Goal: Task Accomplishment & Management: Manage account settings

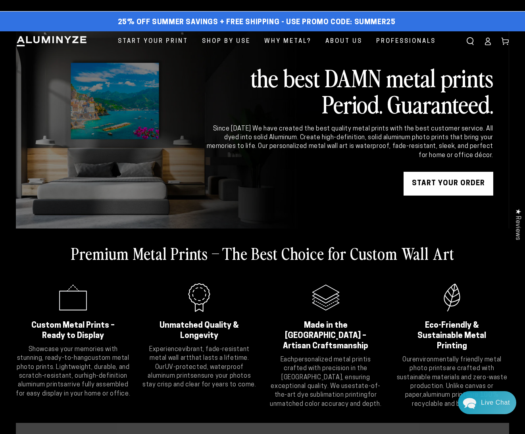
click at [487, 42] on icon at bounding box center [488, 41] width 8 height 8
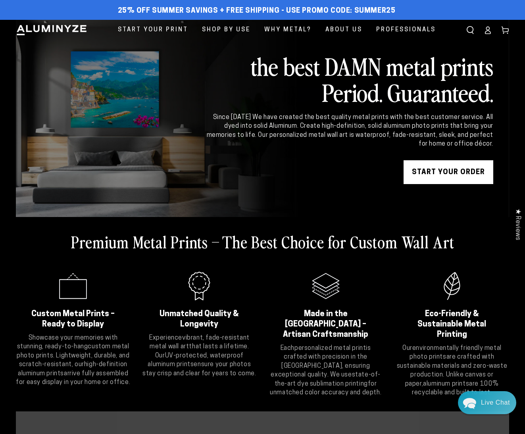
click at [486, 30] on icon at bounding box center [488, 30] width 8 height 8
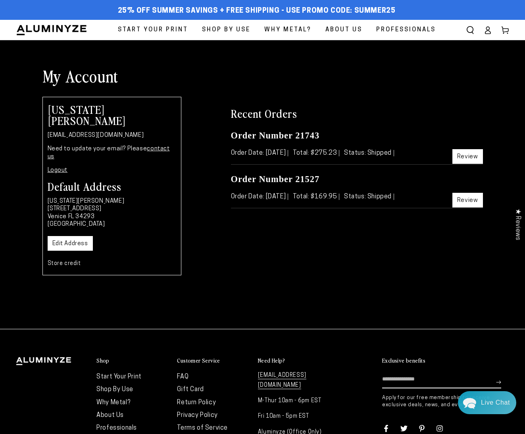
click at [465, 156] on body "Skip to content 25% off Summer Savings + Free Shipping - Use Promo Code: SUMMER…" at bounding box center [262, 258] width 525 height 517
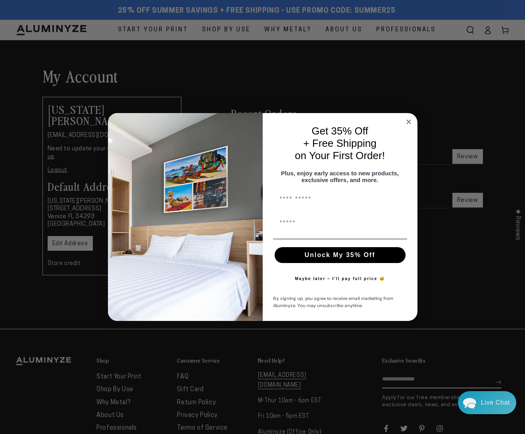
click at [408, 117] on circle "Close dialog" at bounding box center [408, 121] width 9 height 9
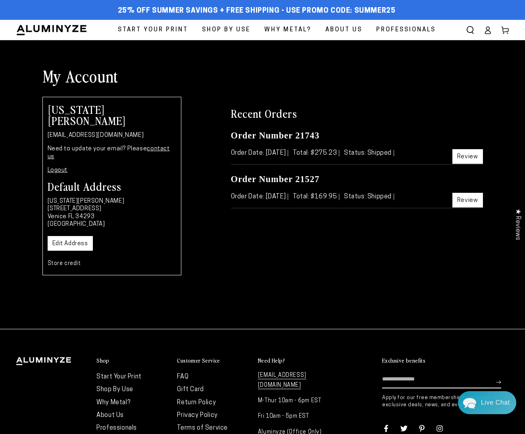
click at [466, 160] on link "Review" at bounding box center [467, 156] width 31 height 15
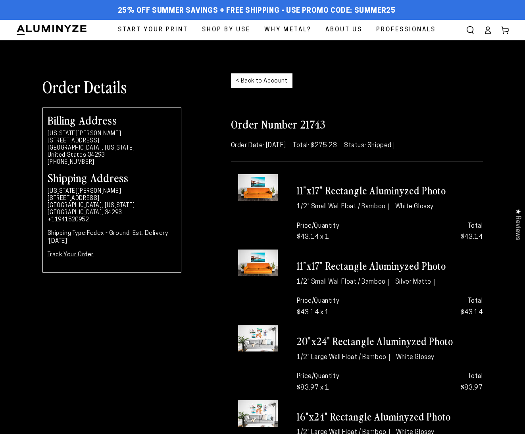
click at [467, 157] on div "Order Number 21743 Order Date: [DATE] Total: $275.23 Status: Shipped" at bounding box center [357, 139] width 252 height 45
click at [258, 84] on link "< Back to Account" at bounding box center [261, 80] width 61 height 15
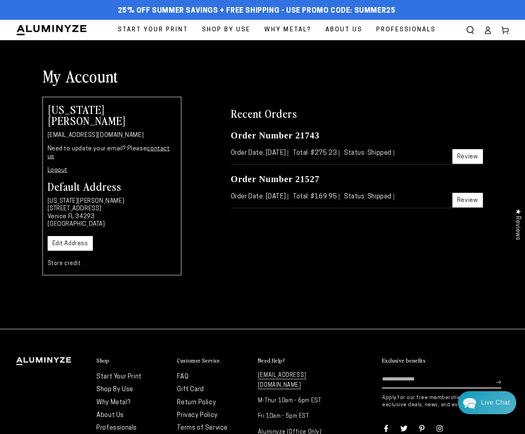
click at [461, 200] on link "Review" at bounding box center [467, 200] width 31 height 15
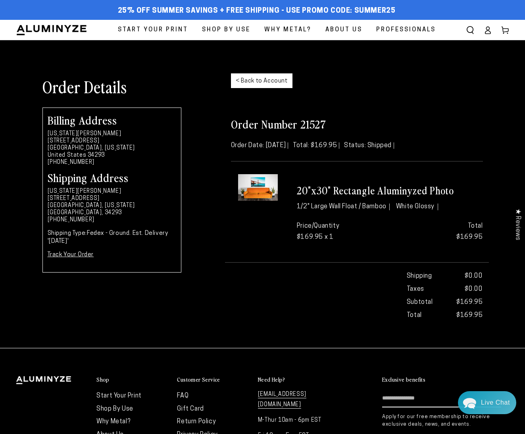
click at [488, 31] on icon at bounding box center [488, 30] width 8 height 8
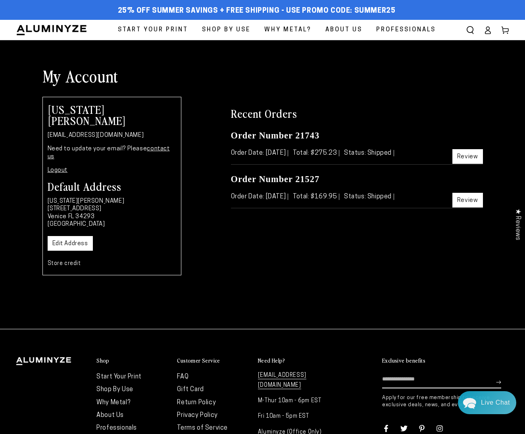
click at [489, 33] on icon at bounding box center [488, 30] width 8 height 8
click at [487, 32] on icon at bounding box center [488, 30] width 8 height 8
click at [78, 261] on link "Store credit" at bounding box center [64, 264] width 33 height 6
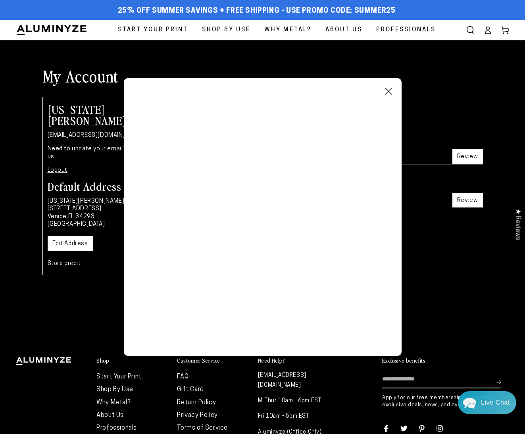
click at [96, 286] on div "My Account Virginia Howell virginiahowellphotography@gmail.com Need to update y…" at bounding box center [262, 290] width 525 height 451
click at [457, 273] on div "Recent Orders Order Number 21743 Order Date: Feb 20, 2021 Total: $275.23 Status…" at bounding box center [357, 200] width 264 height 207
click at [462, 93] on div "My Account Virginia Howell virginiahowellphotography@gmail.com Need to update y…" at bounding box center [262, 184] width 452 height 238
click at [489, 29] on ellipse at bounding box center [487, 28] width 3 height 3
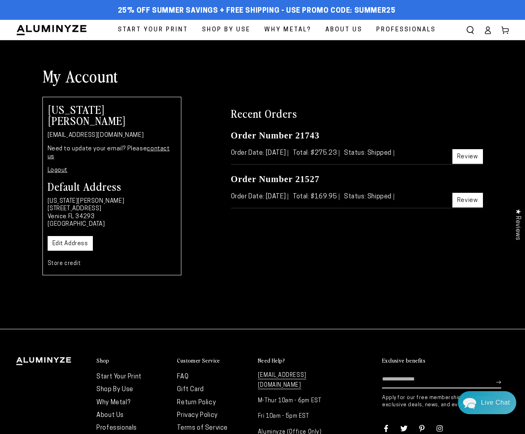
click at [485, 27] on icon at bounding box center [488, 30] width 8 height 8
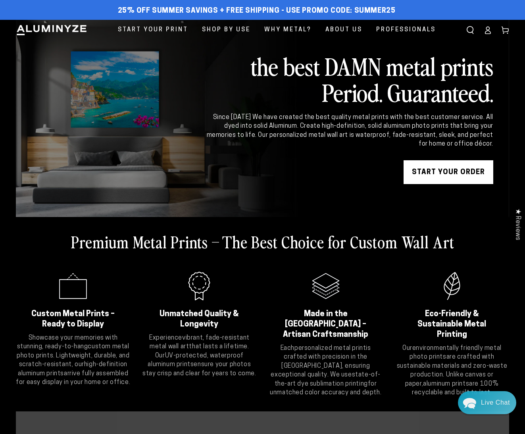
click at [485, 32] on icon at bounding box center [487, 32] width 5 height 3
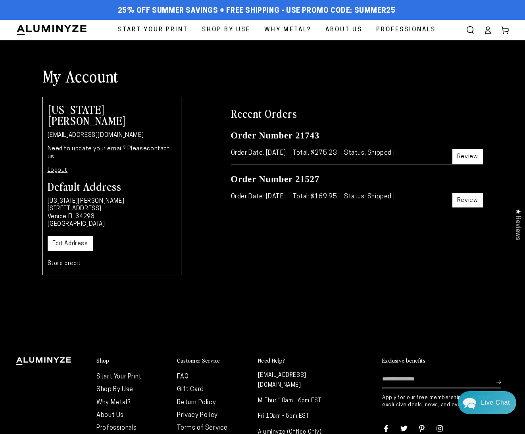
click at [507, 31] on icon at bounding box center [505, 30] width 8 height 8
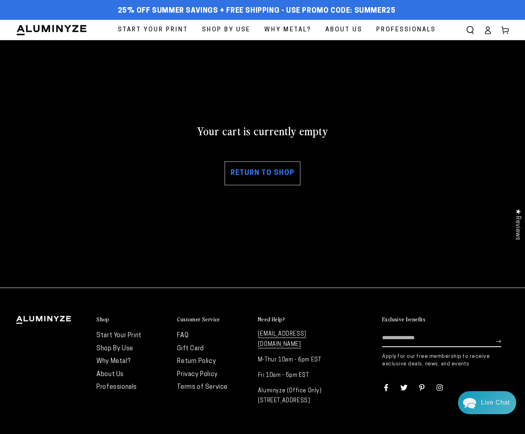
click at [485, 31] on icon at bounding box center [488, 30] width 8 height 8
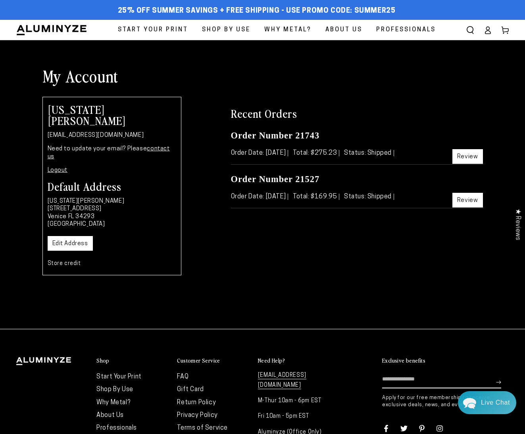
click at [415, 31] on span "Professionals" at bounding box center [405, 30] width 59 height 11
